Goal: Task Accomplishment & Management: Use online tool/utility

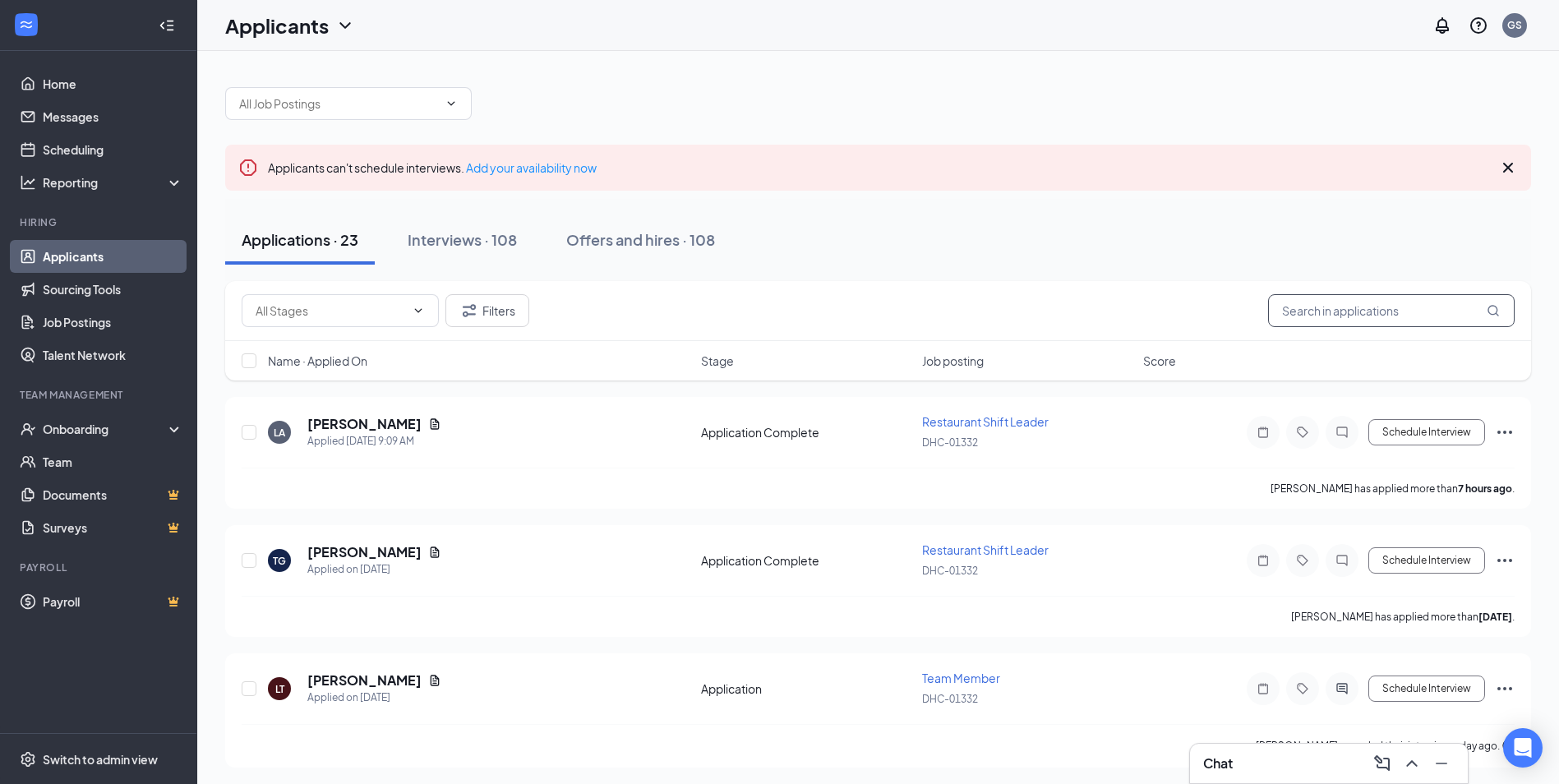
click at [1306, 321] on input "text" at bounding box center [1392, 310] width 246 height 33
type input "pring"
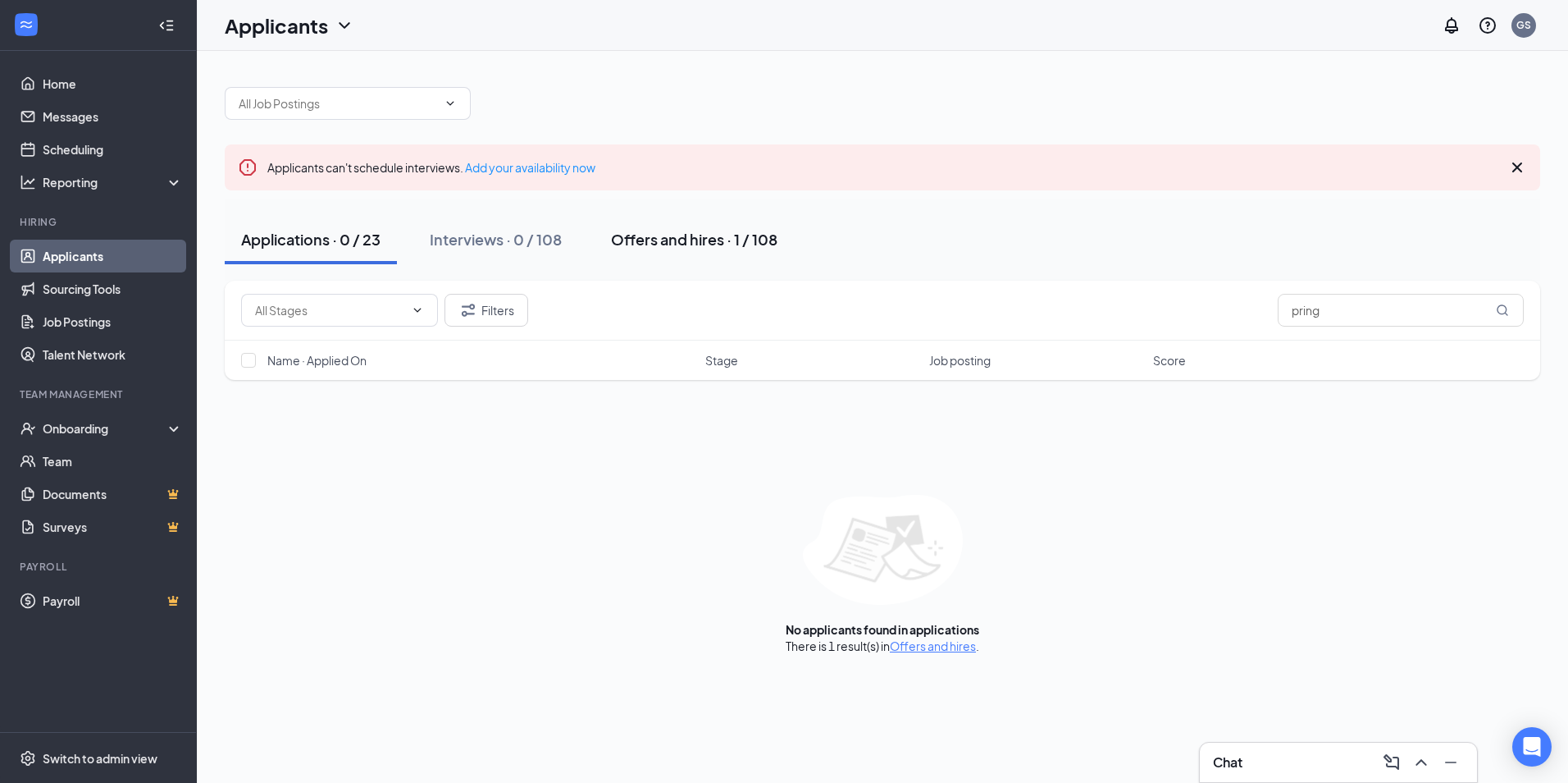
click at [710, 245] on div "Offers and hires · 1 / 108" at bounding box center [693, 239] width 166 height 21
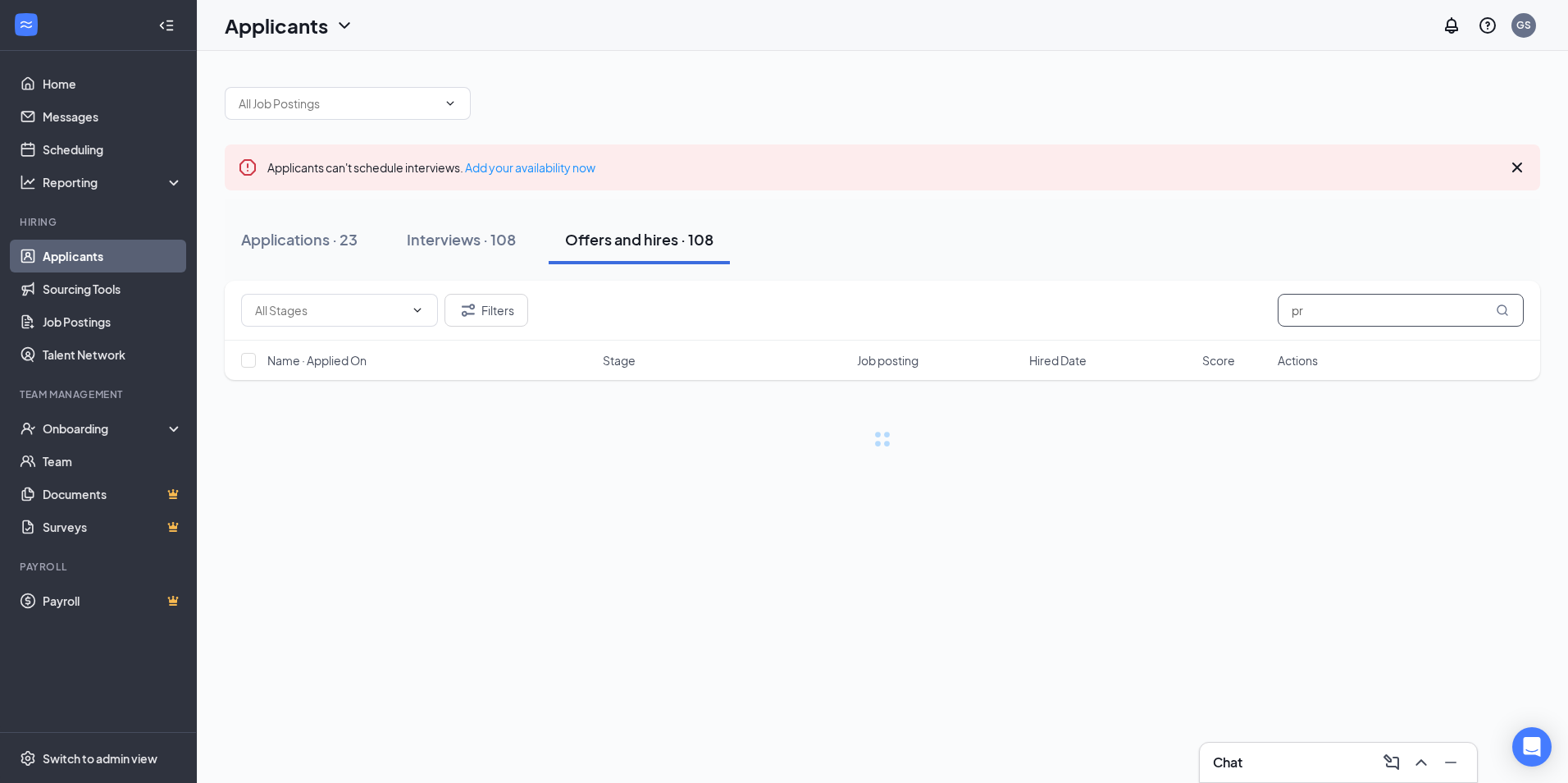
type input "p"
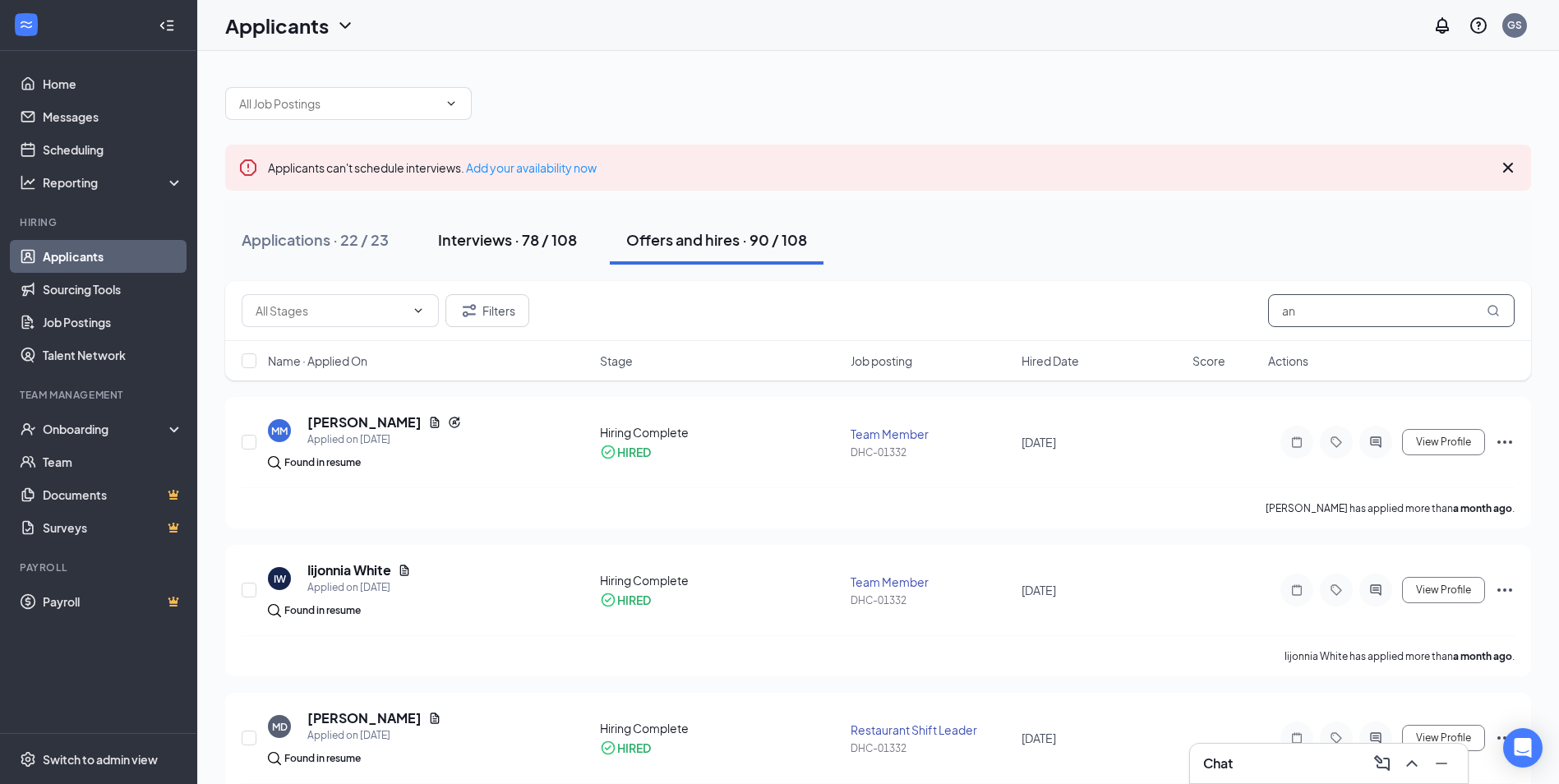
type input "an"
click at [459, 239] on div "Interviews · 78 / 108" at bounding box center [508, 240] width 139 height 21
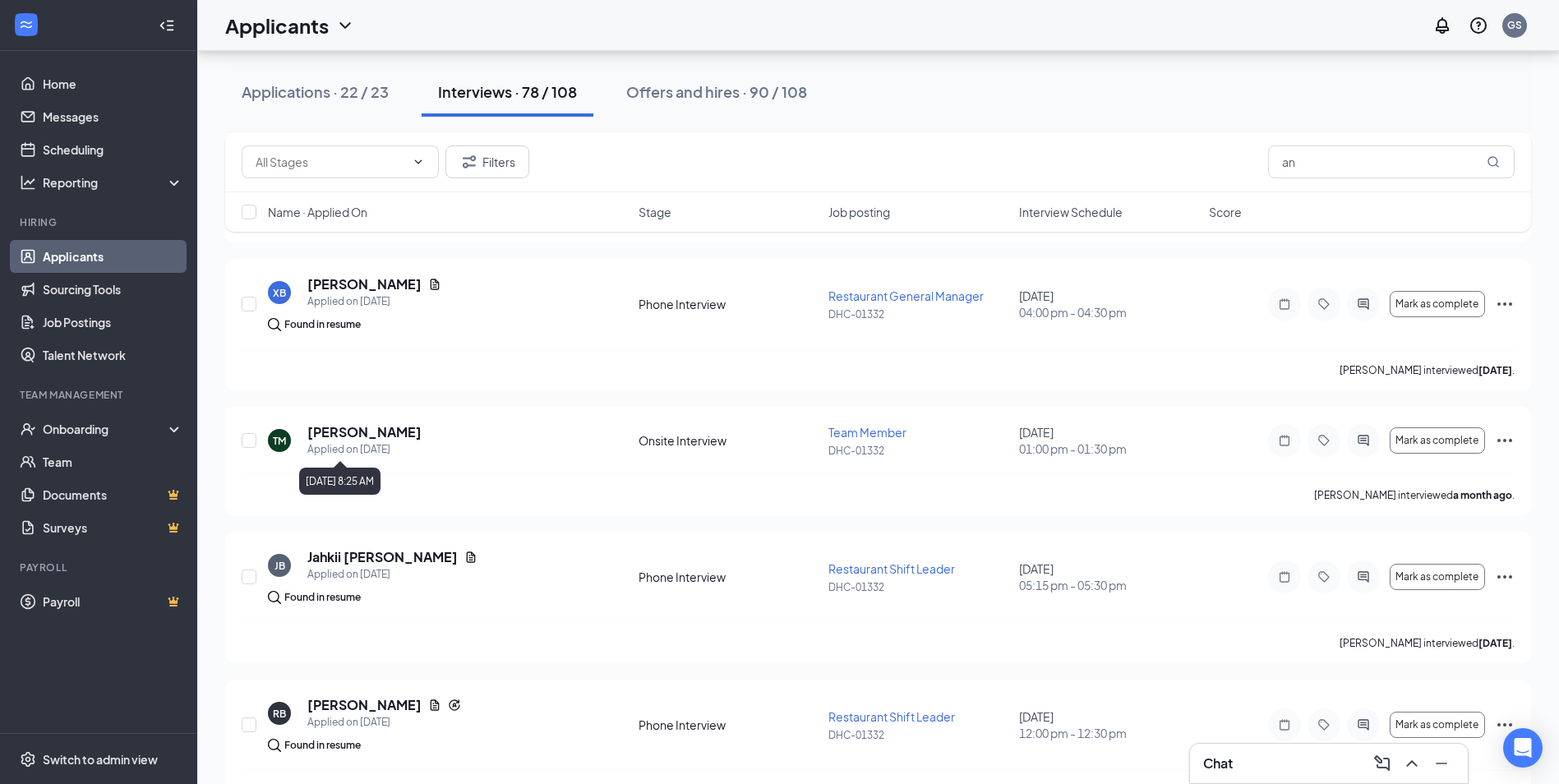
scroll to position [10648, 0]
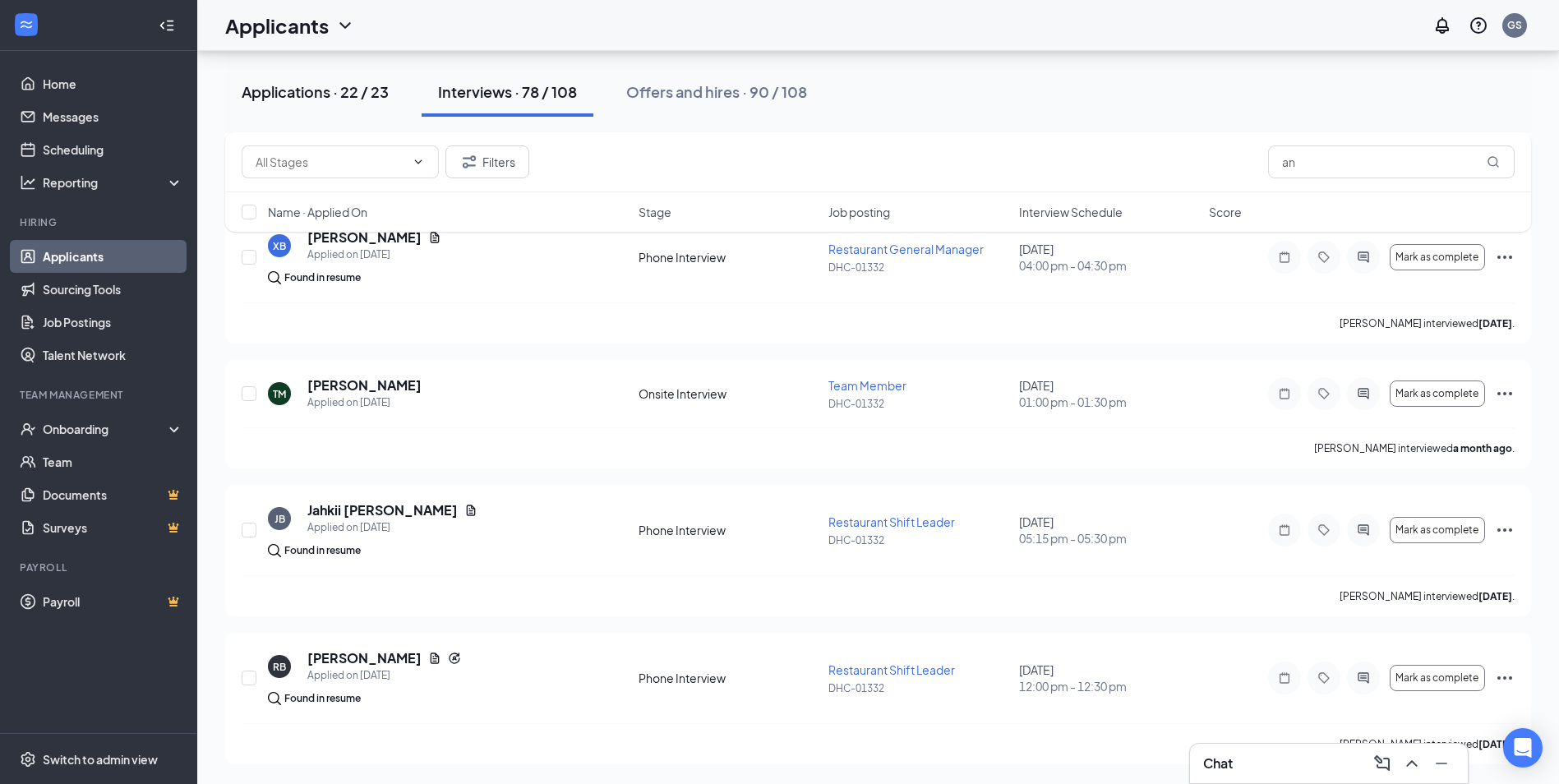
click at [345, 86] on div "Applications · 22 / 23" at bounding box center [315, 92] width 147 height 21
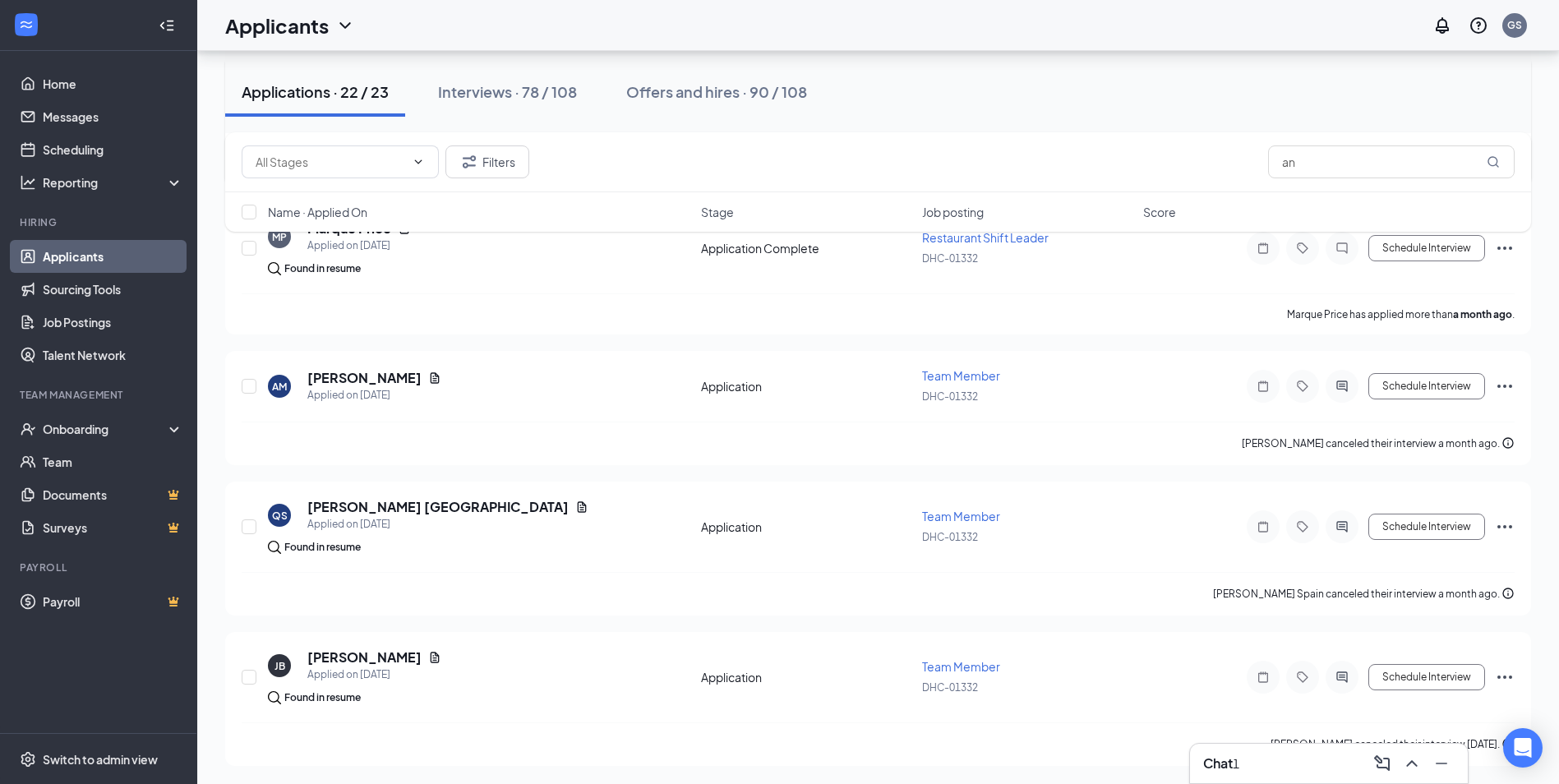
scroll to position [2762, 0]
click at [657, 102] on button "Offers and hires · 90 / 108" at bounding box center [717, 92] width 213 height 49
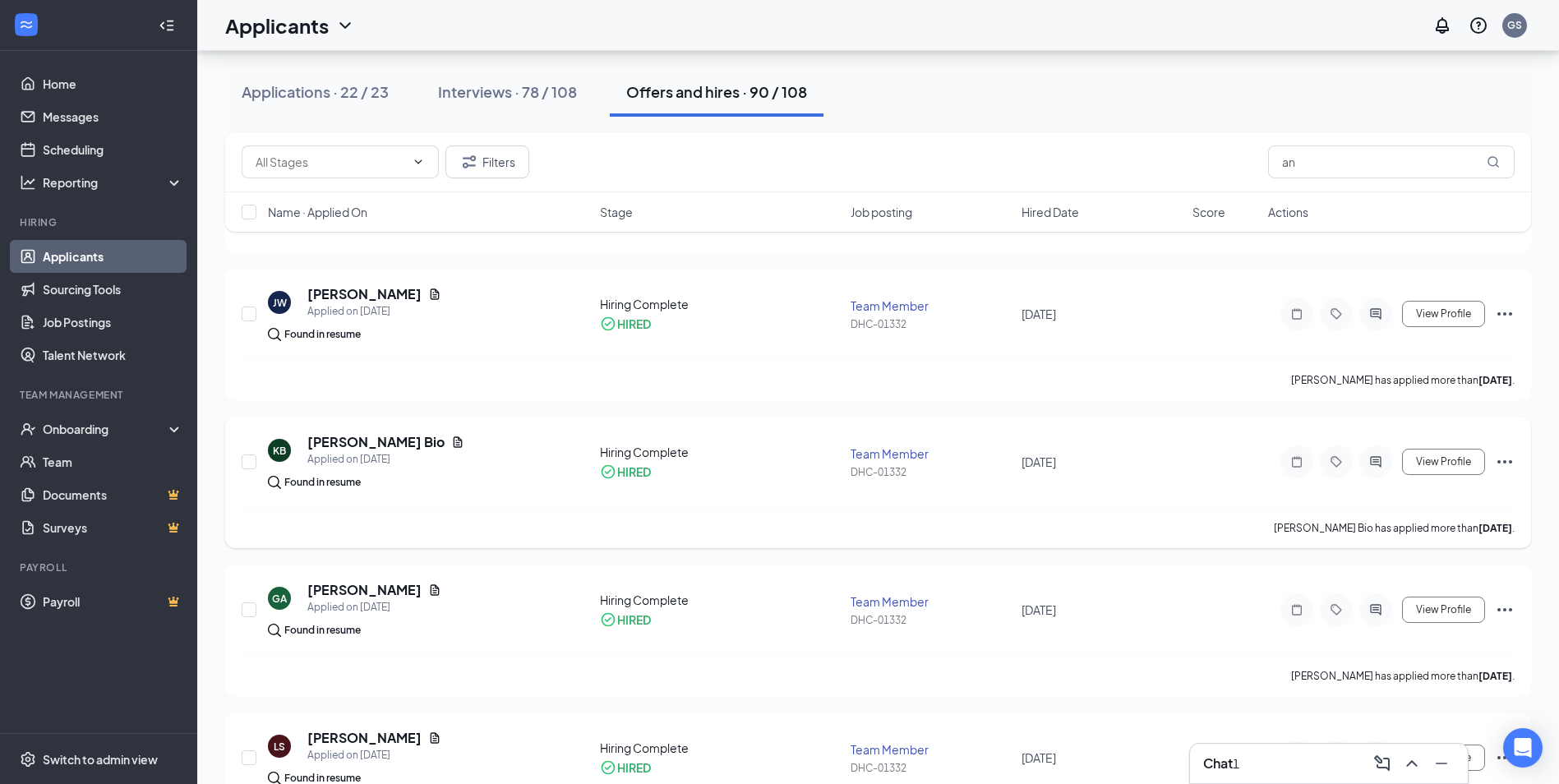
scroll to position [3123, 0]
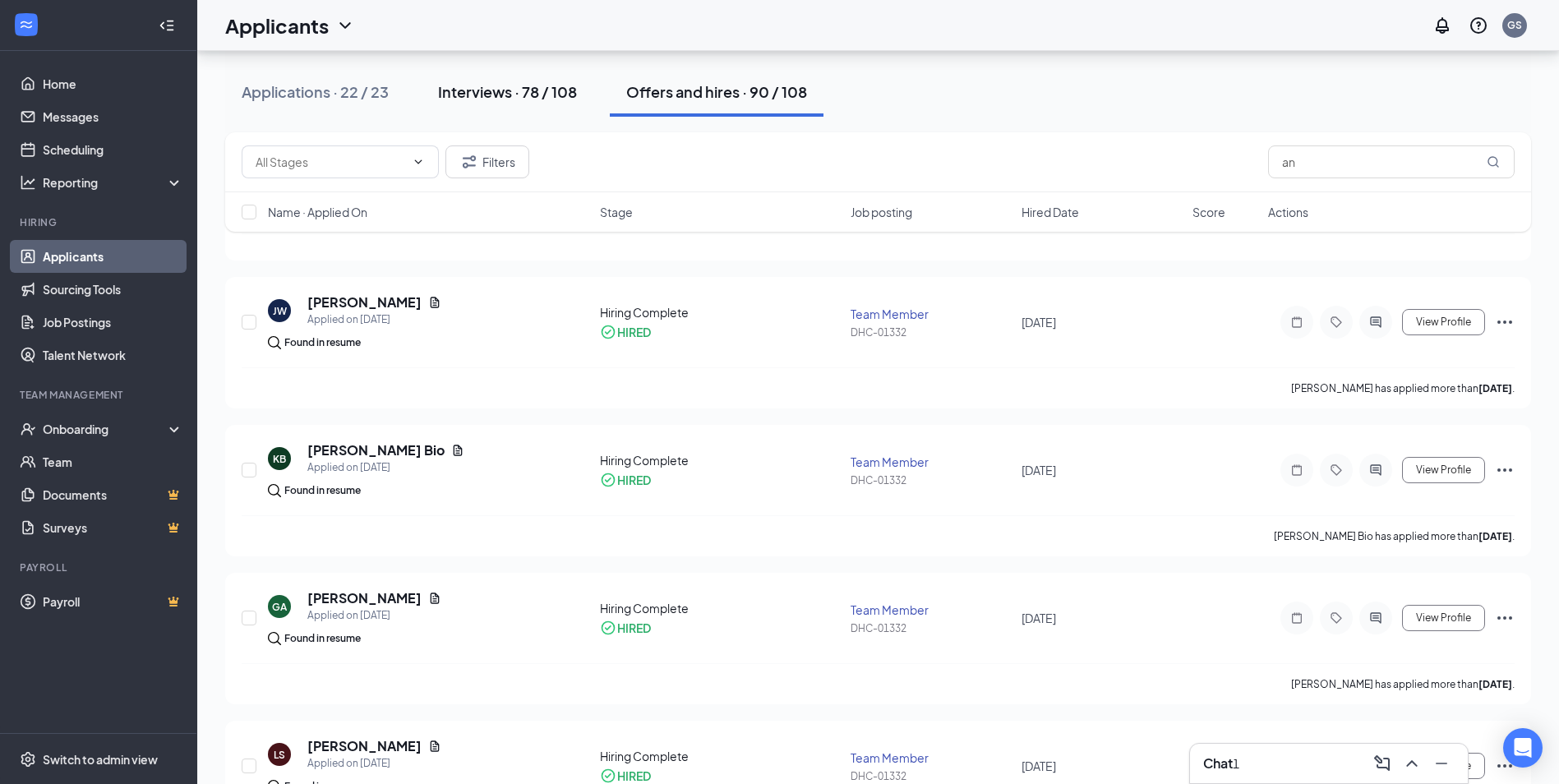
click at [494, 104] on button "Interviews · 78 / 108" at bounding box center [507, 92] width 172 height 49
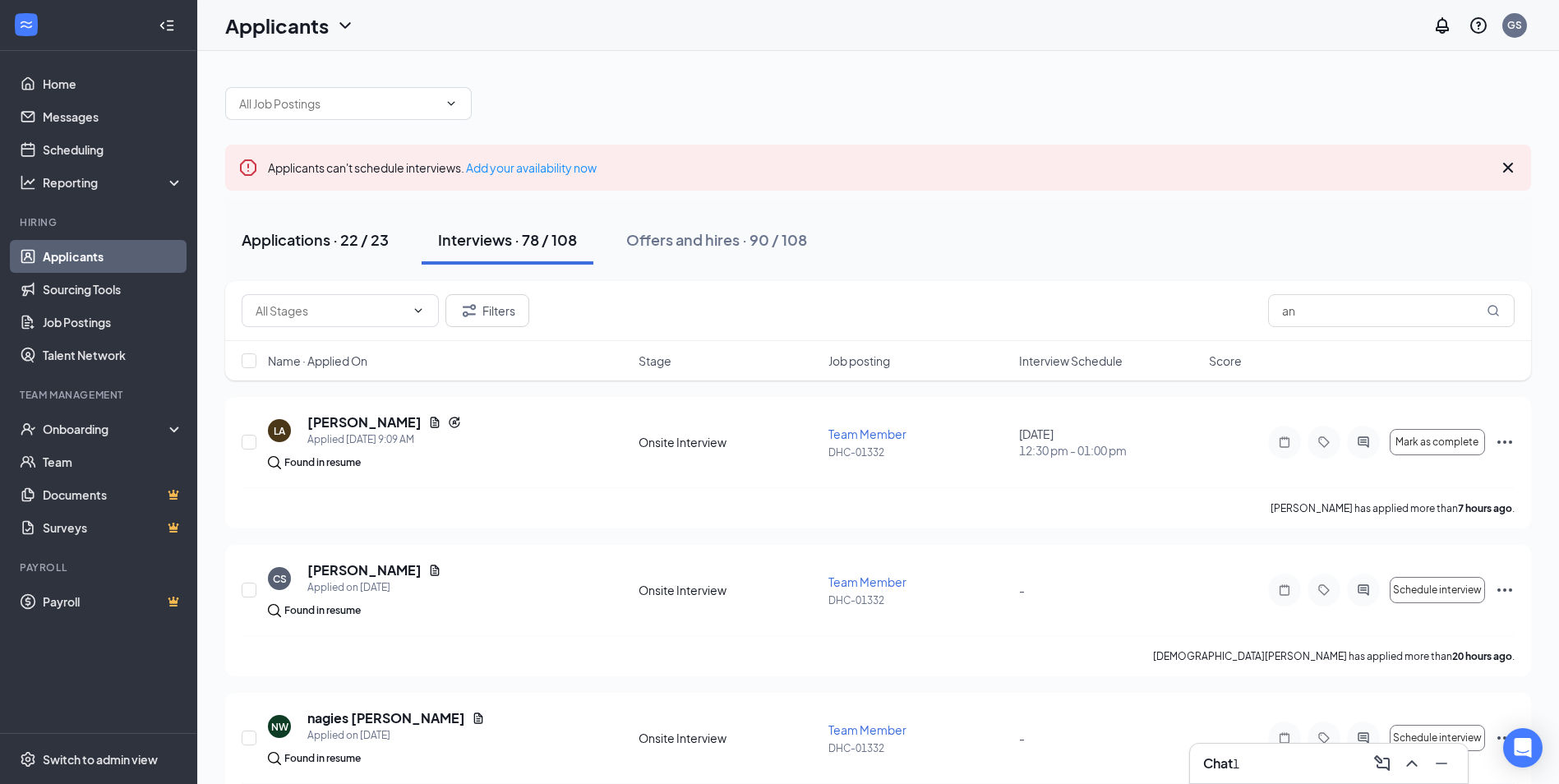
click at [343, 229] on div "Applications · 22 / 23" at bounding box center [315, 240] width 147 height 21
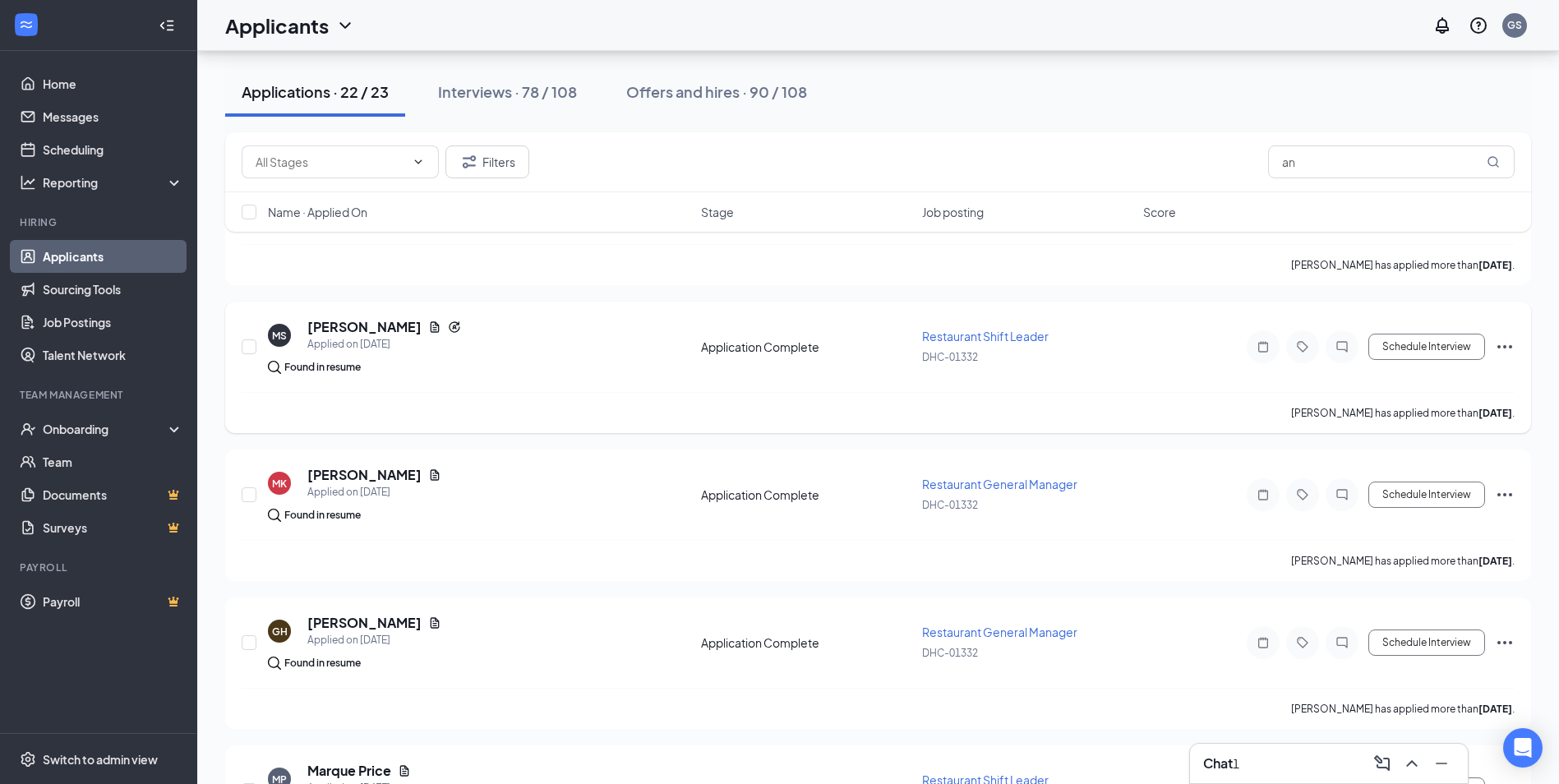
scroll to position [2187, 0]
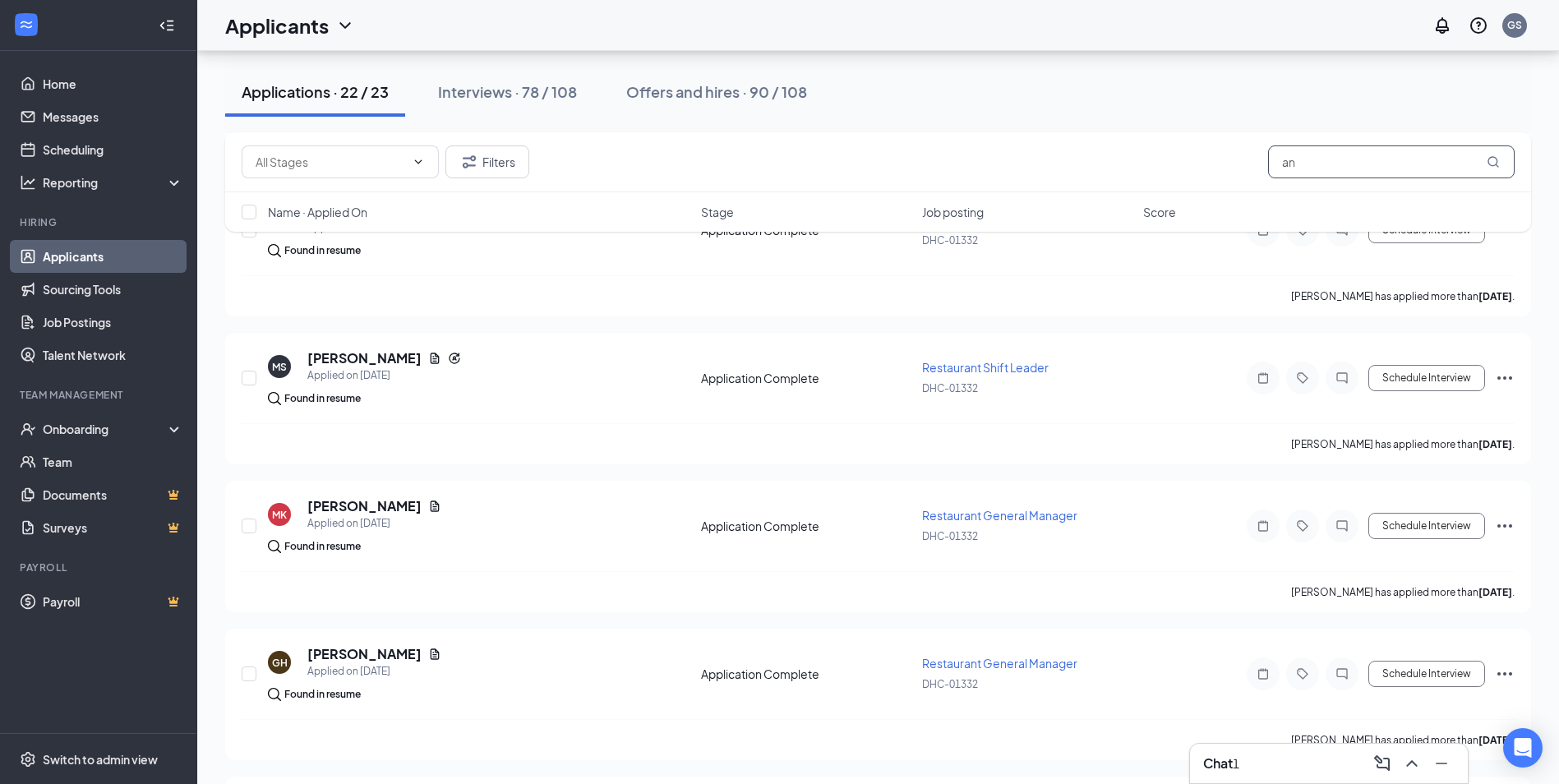
drag, startPoint x: 1321, startPoint y: 163, endPoint x: 1148, endPoint y: 184, distance: 174.3
click at [1149, 184] on div "Filters an" at bounding box center [878, 163] width 1306 height 60
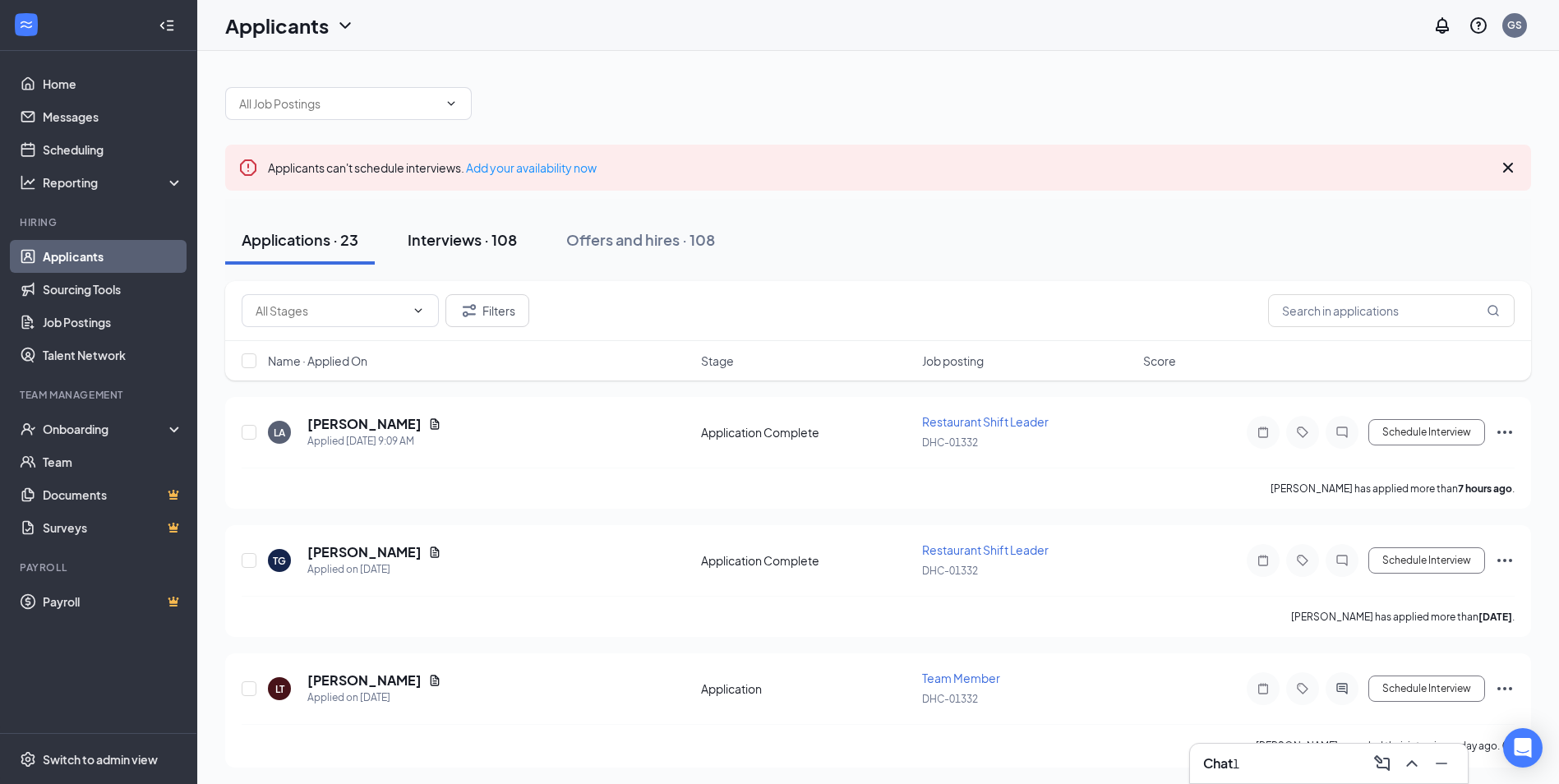
click at [453, 259] on button "Interviews · 108" at bounding box center [462, 240] width 142 height 49
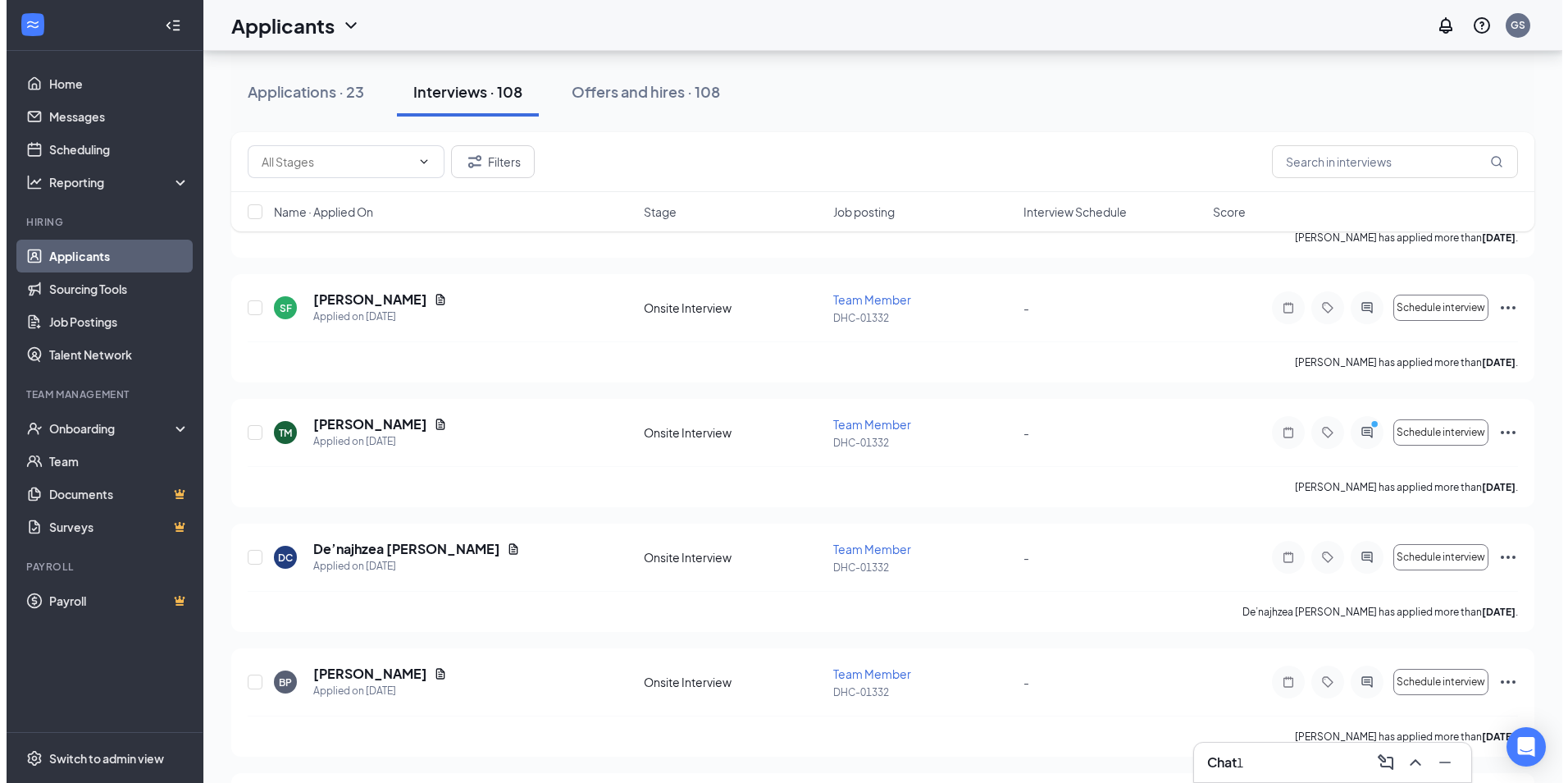
scroll to position [7591, 0]
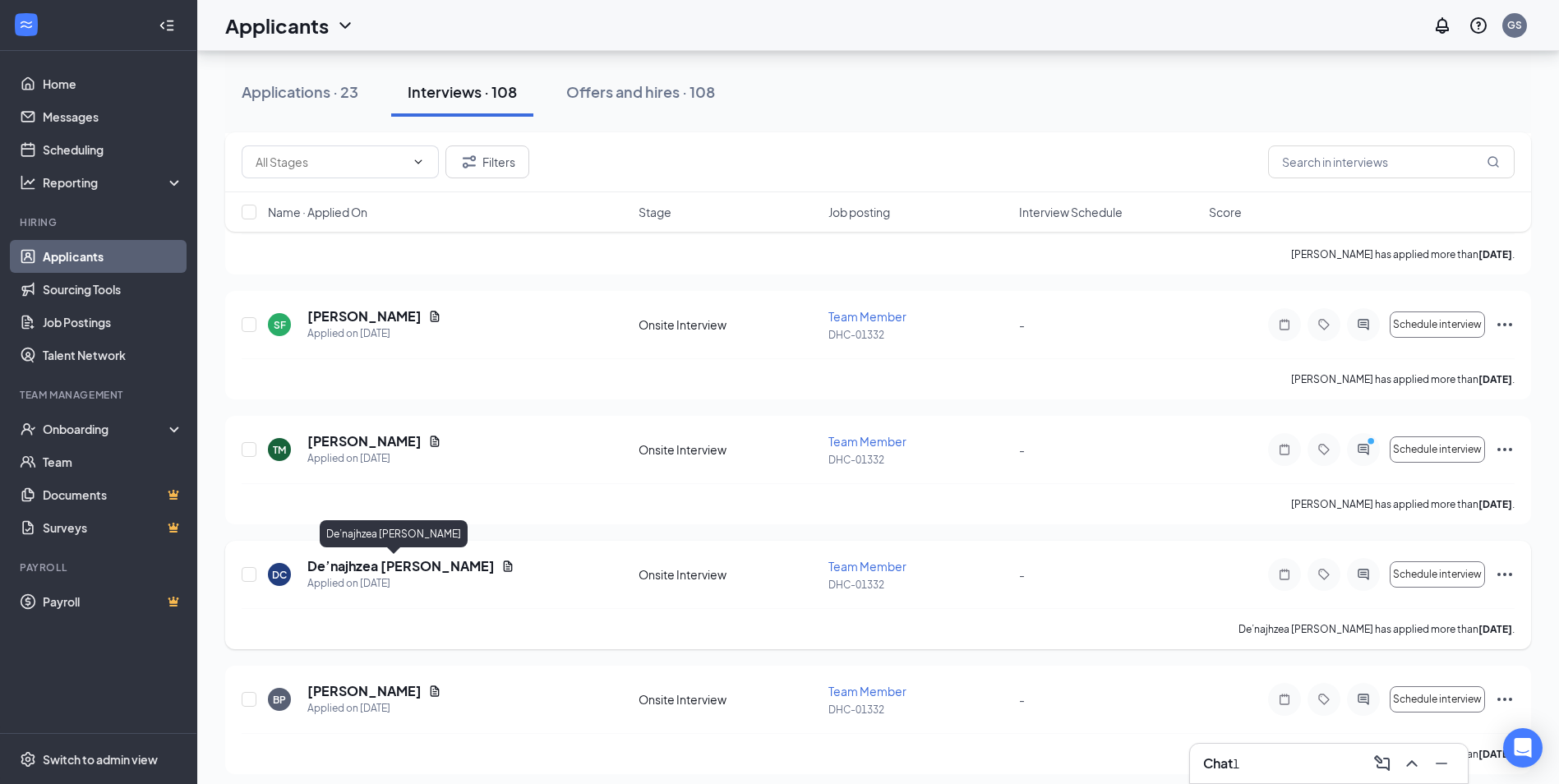
click at [344, 559] on h5 "De’najhzea [PERSON_NAME]" at bounding box center [401, 566] width 187 height 18
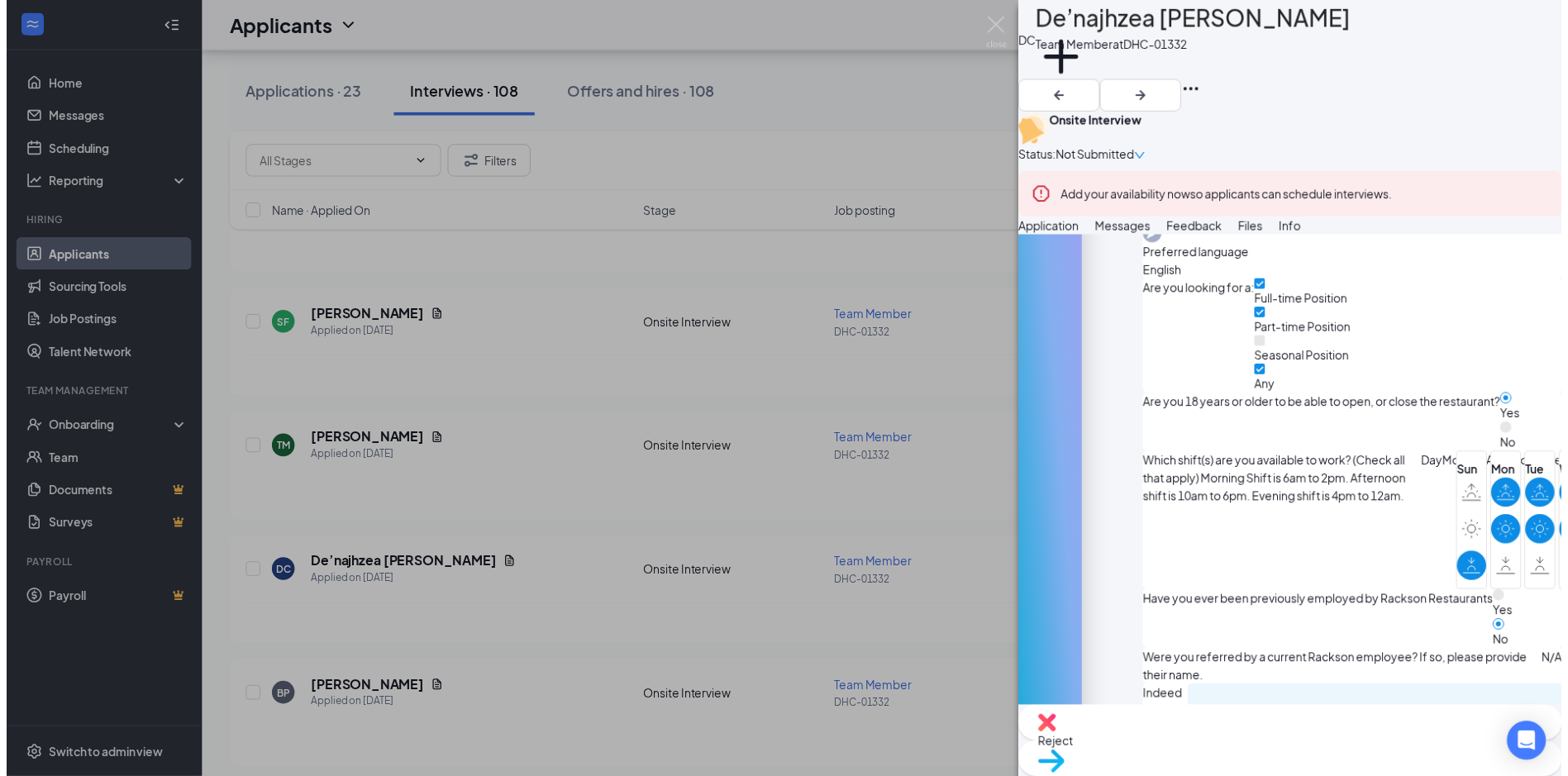
scroll to position [699, 0]
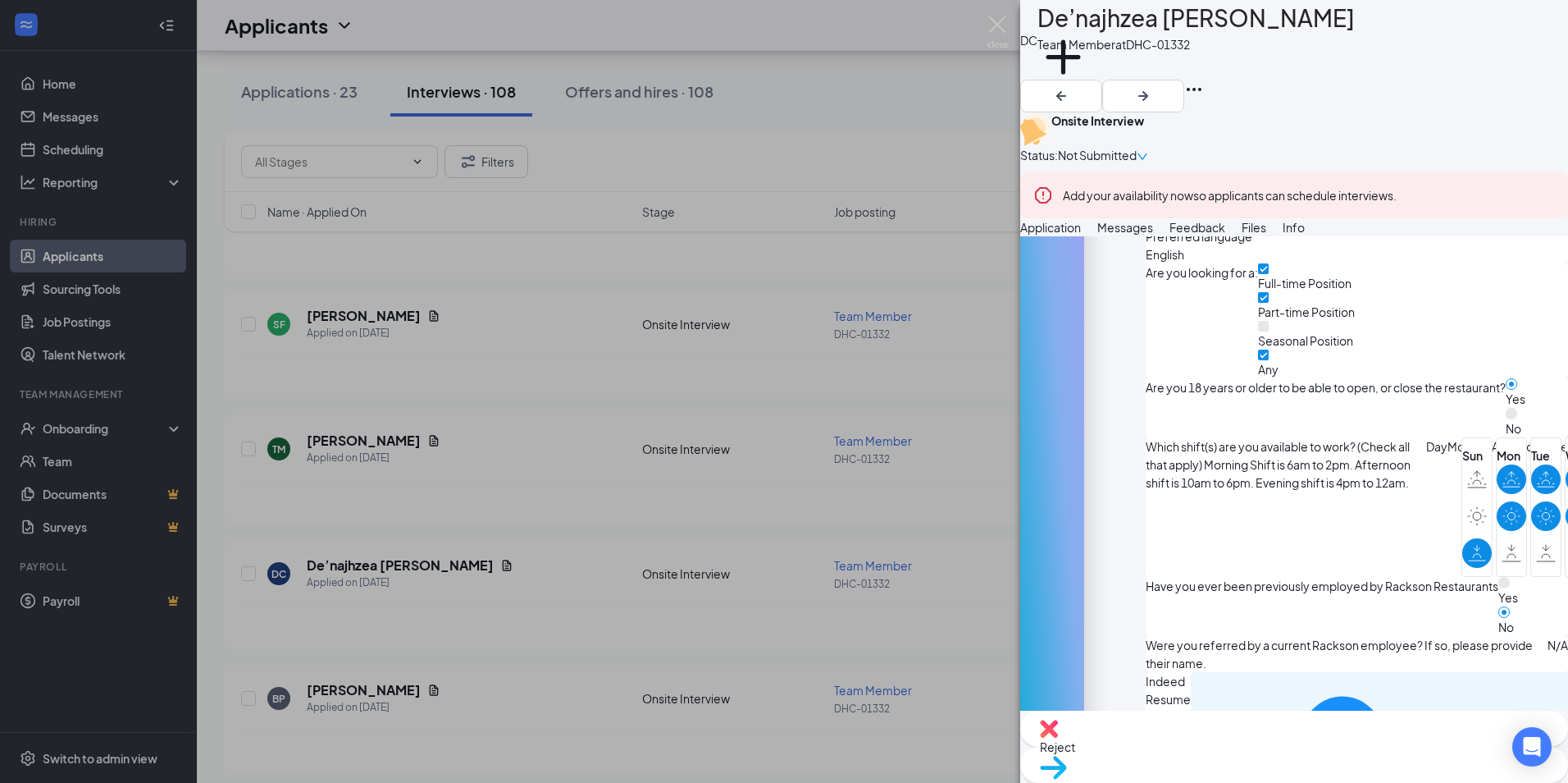
click at [1011, 41] on div "DC De’najhzea [PERSON_NAME] Team Member at DHC-01332 Add a tag Onsite Interview…" at bounding box center [784, 392] width 1568 height 783
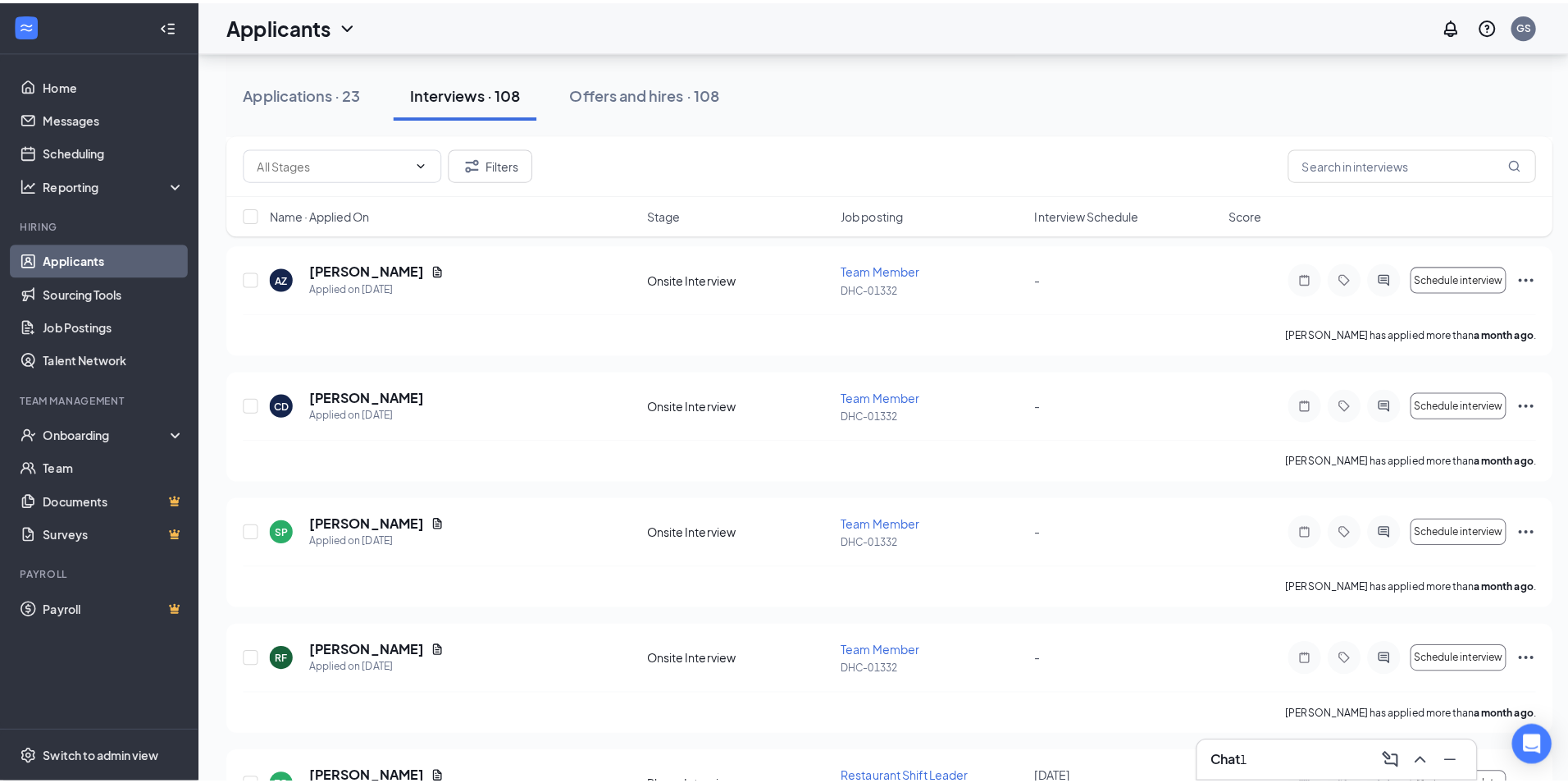
scroll to position [10299, 0]
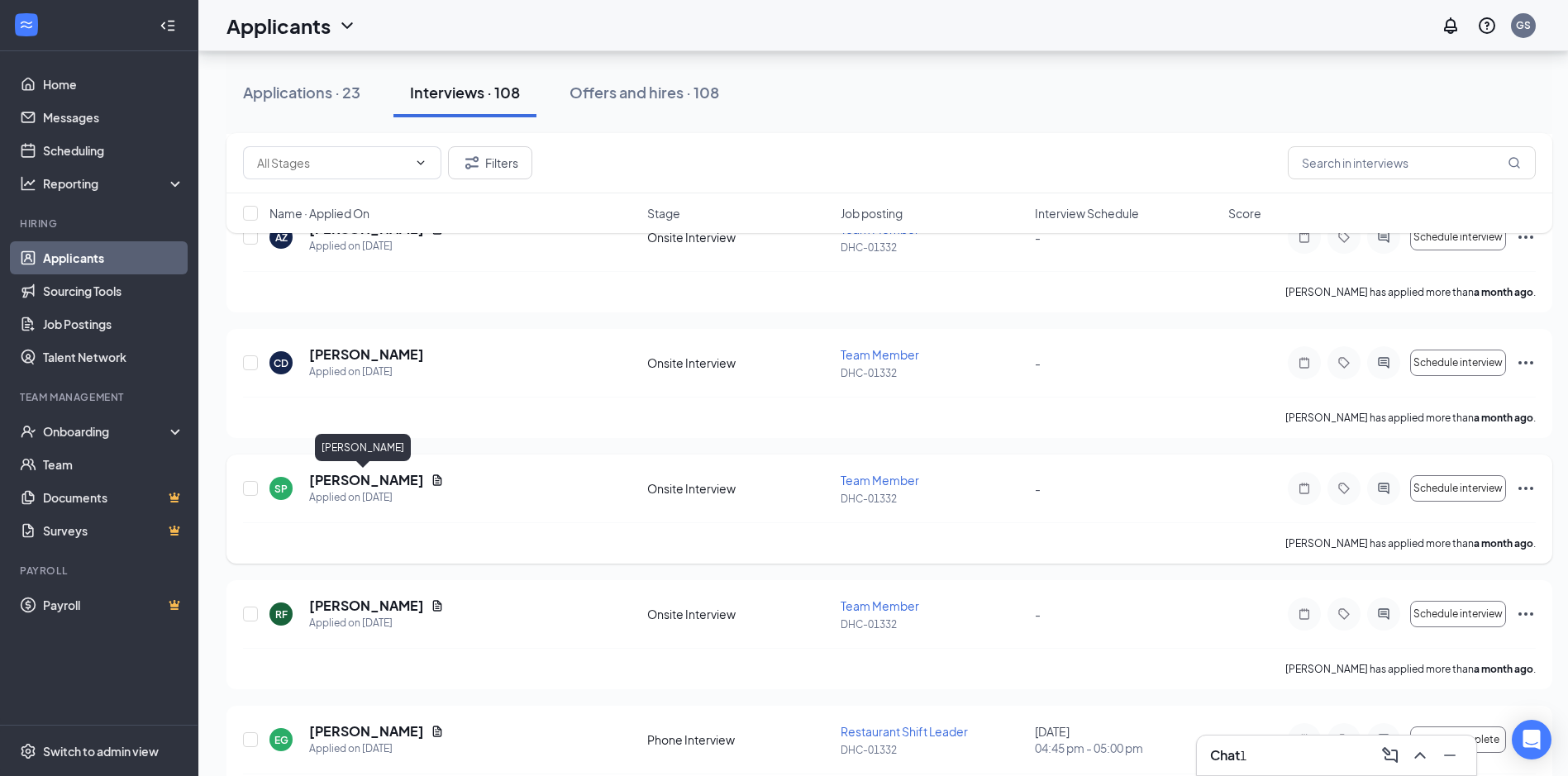
click at [335, 476] on h5 "[PERSON_NAME]" at bounding box center [367, 479] width 115 height 18
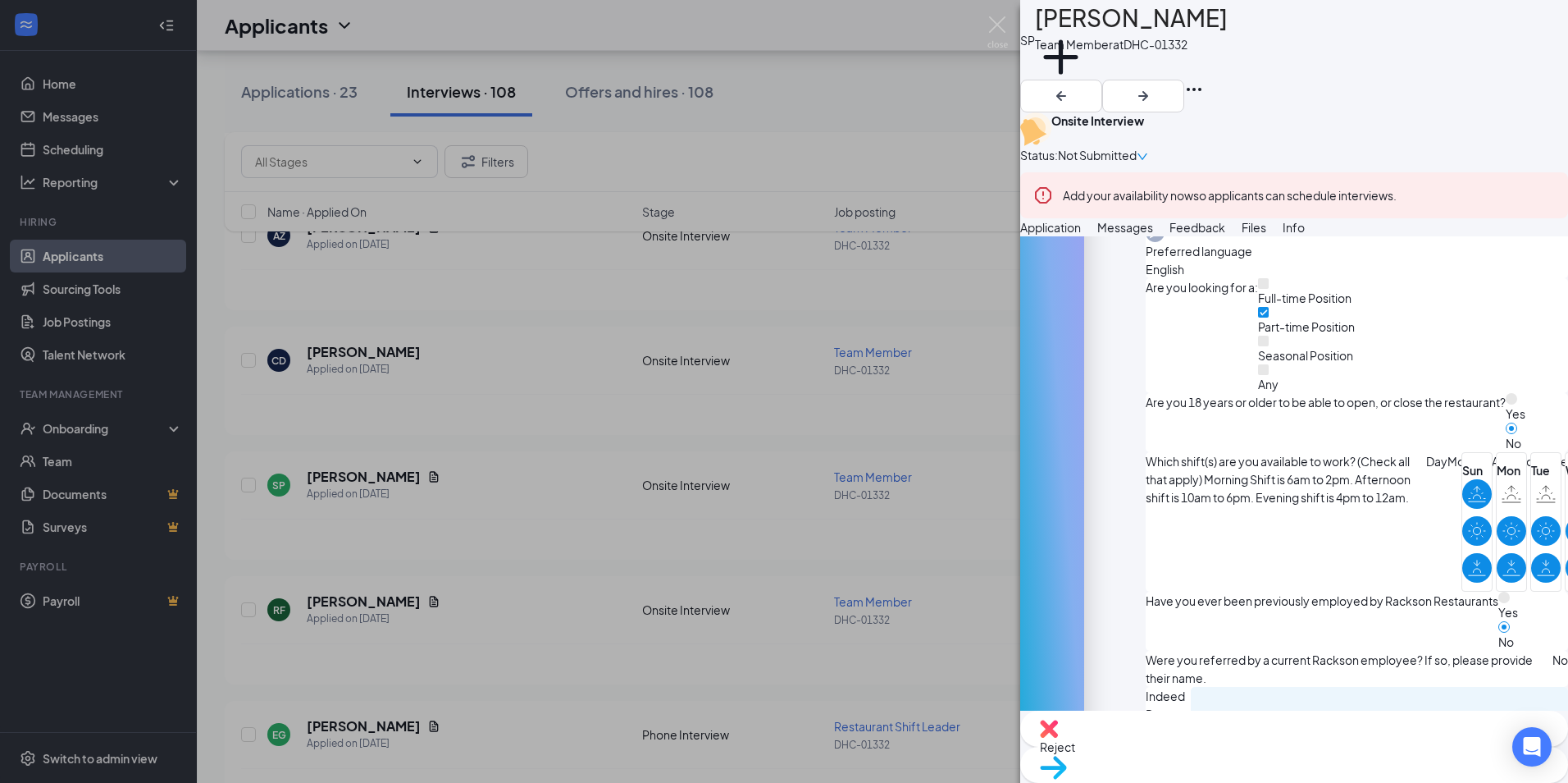
scroll to position [695, 0]
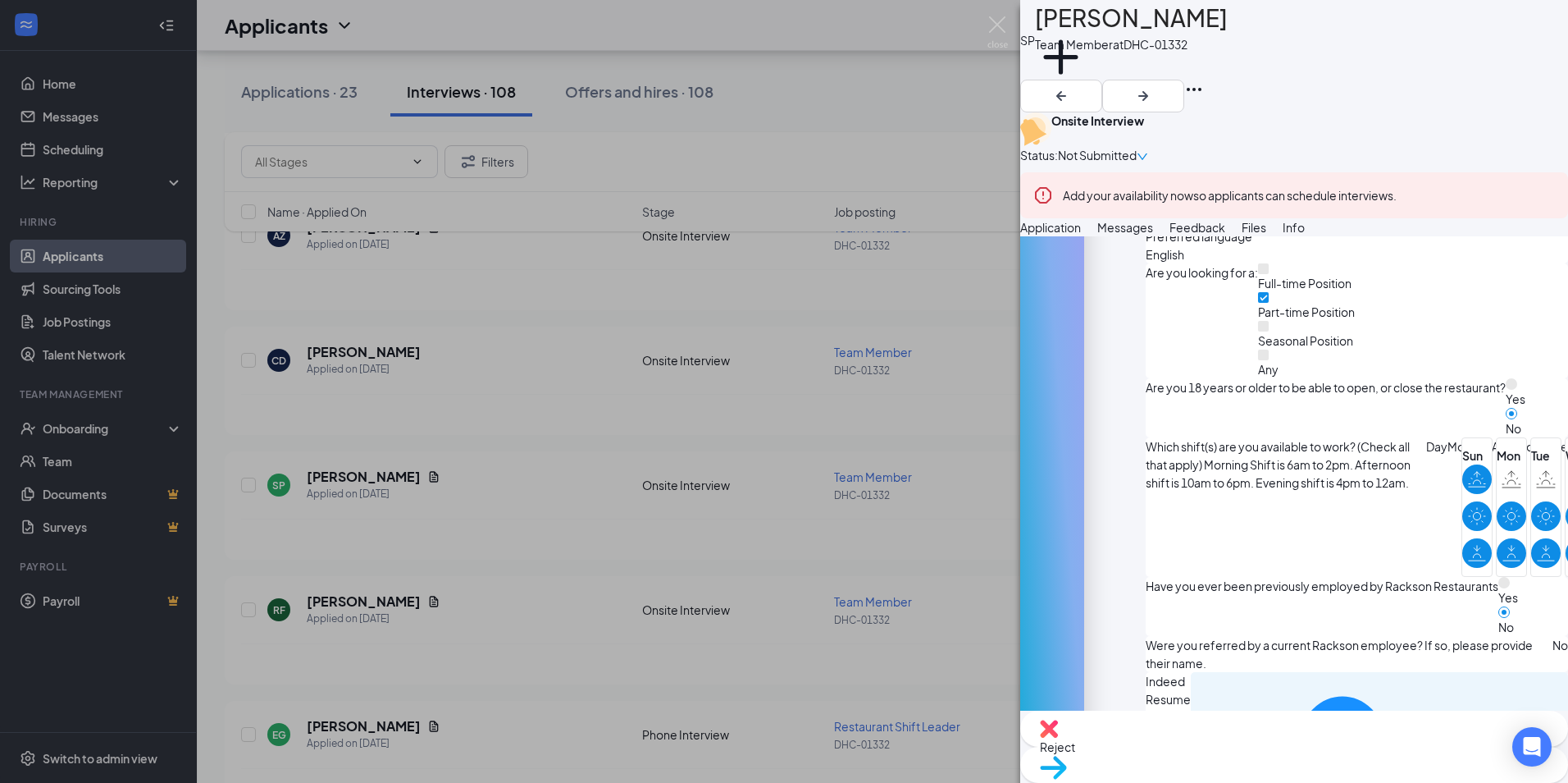
click at [1191, 672] on div "15ed49ca086b565e95394a8d6946676a.pdf" at bounding box center [1379, 790] width 377 height 236
click at [1419, 782] on div "15ed49ca086b565e95394a8d6946676a.pdf" at bounding box center [1488, 789] width 140 height 13
